Goal: Communication & Community: Answer question/provide support

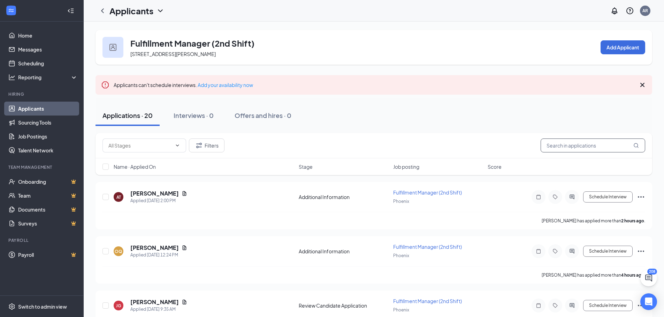
click at [569, 147] on input "text" at bounding box center [593, 146] width 105 height 14
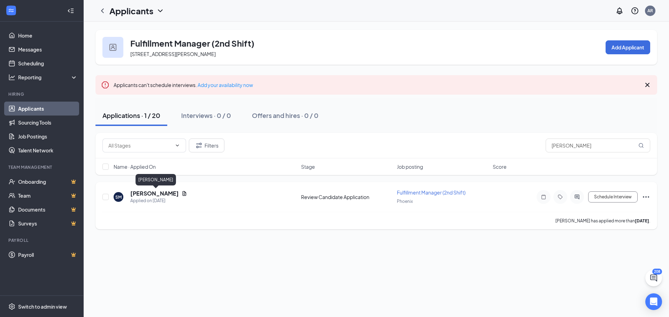
click at [177, 193] on h5 "[PERSON_NAME]" at bounding box center [154, 194] width 48 height 8
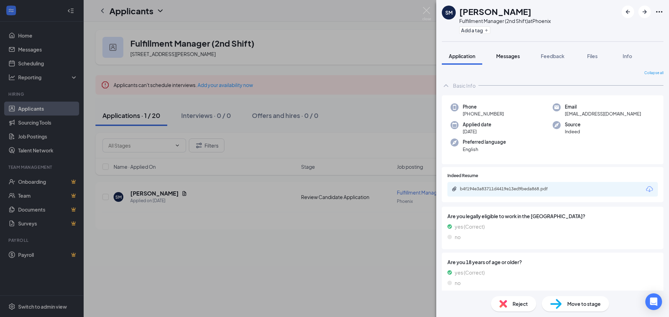
click at [512, 58] on span "Messages" at bounding box center [508, 56] width 24 height 6
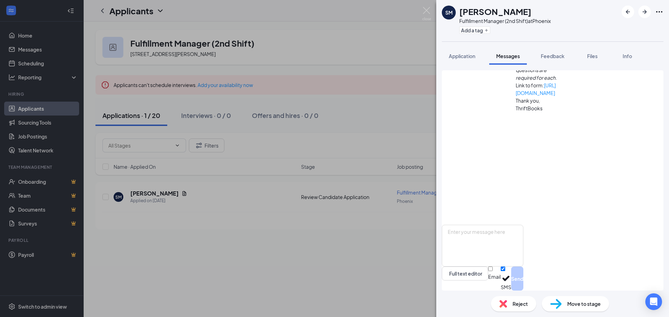
scroll to position [153, 0]
drag, startPoint x: 489, startPoint y: 159, endPoint x: 556, endPoint y: 202, distance: 79.6
copy span "My name is [PERSON_NAME] and I'm the 2nd Shift Ops Manager at ThriftBooks. I wa…"
click at [427, 12] on img at bounding box center [426, 14] width 9 height 14
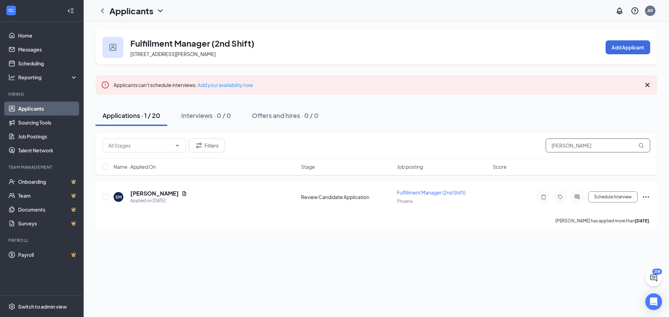
drag, startPoint x: 582, startPoint y: 144, endPoint x: 459, endPoint y: 156, distance: 123.6
click at [459, 156] on div "Filters [PERSON_NAME]" at bounding box center [376, 145] width 562 height 25
type input "ednel"
click at [168, 196] on h5 "EDNELSON ANDOU" at bounding box center [147, 194] width 53 height 8
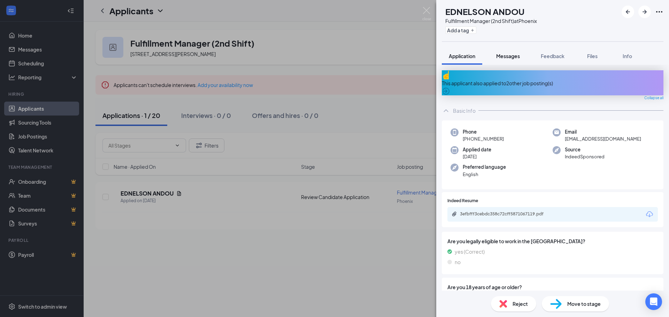
click at [513, 56] on span "Messages" at bounding box center [508, 56] width 24 height 6
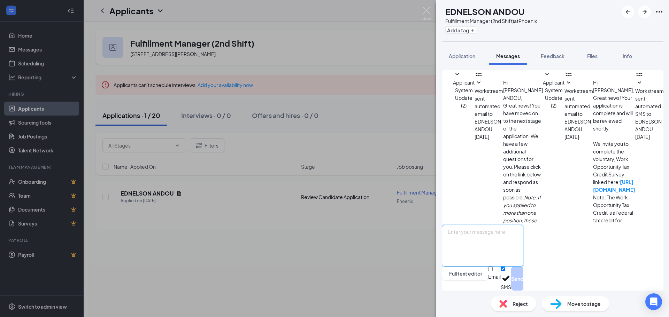
click at [510, 237] on textarea at bounding box center [483, 246] width 82 height 42
paste textarea "My name is [PERSON_NAME] and I'm the 2nd Shift Ops Manager at ThriftBooks. I wa…"
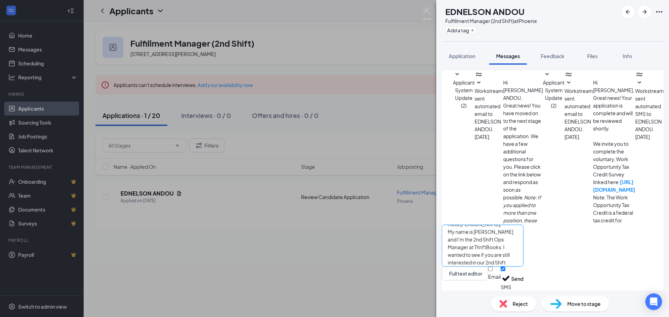
click at [515, 256] on textarea "Hello [PERSON_NAME], My name is [PERSON_NAME] and I'm the 2nd Shift Ops Manager…" at bounding box center [483, 246] width 82 height 42
click at [523, 258] on textarea "Hello [PERSON_NAME], My name is [PERSON_NAME] and I'm the 2nd Shift Ops Manager…" at bounding box center [483, 246] width 82 height 42
type textarea "Hello [PERSON_NAME], My name is [PERSON_NAME] and I'm the 2nd Shift Ops Manager…"
click at [513, 267] on textarea "Hello [PERSON_NAME], My name is [PERSON_NAME] and I'm the 2nd Shift Ops Manager…" at bounding box center [483, 246] width 82 height 42
click at [523, 279] on button "Send" at bounding box center [517, 279] width 12 height 24
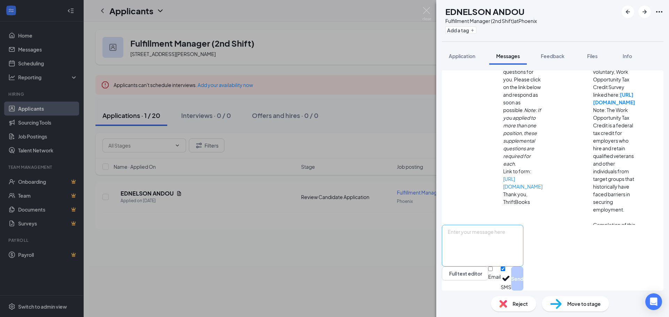
scroll to position [88, 0]
click at [424, 12] on img at bounding box center [426, 14] width 9 height 14
